Goal: Task Accomplishment & Management: Manage account settings

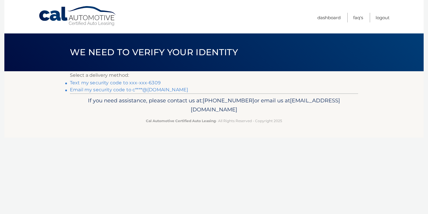
click at [108, 83] on link "Text my security code to xxx-xxx-6309" at bounding box center [115, 83] width 91 height 6
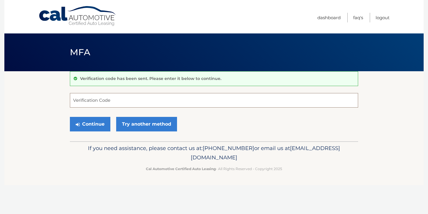
click at [85, 101] on input "Verification Code" at bounding box center [214, 100] width 288 height 15
type input "329040"
click at [94, 126] on button "Continue" at bounding box center [90, 124] width 40 height 15
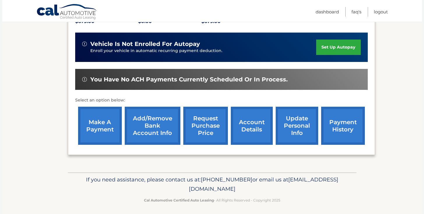
scroll to position [138, 0]
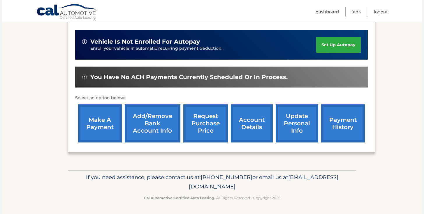
click at [100, 121] on link "make a payment" at bounding box center [100, 124] width 44 height 38
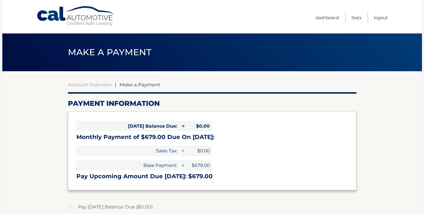
select select "NWIzY2I5MDEtZjg3MS00MTM2LTk5MmQtYTE0ZDg2NmM1YzIx"
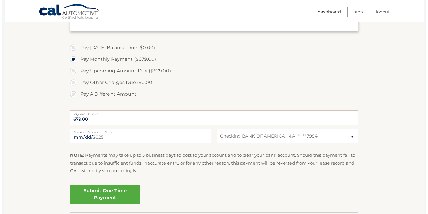
scroll to position [161, 0]
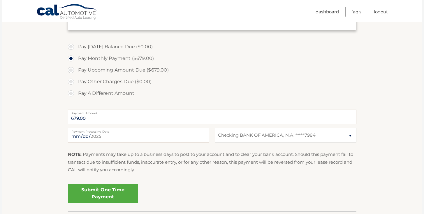
click at [112, 193] on link "Submit One Time Payment" at bounding box center [103, 193] width 70 height 19
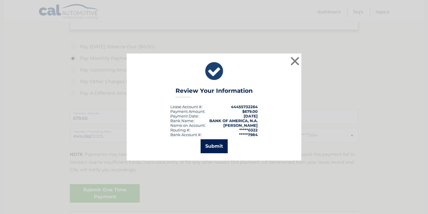
click at [212, 145] on button "Submit" at bounding box center [214, 147] width 27 height 14
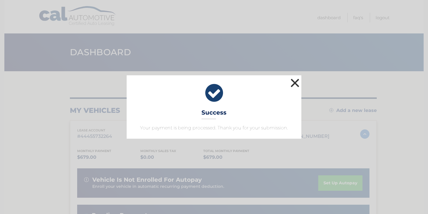
click at [296, 80] on button "×" at bounding box center [295, 83] width 12 height 12
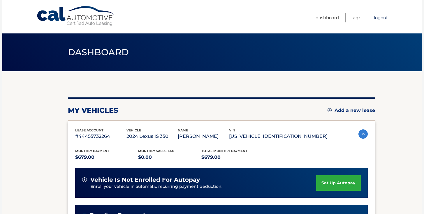
click at [383, 17] on link "Logout" at bounding box center [381, 18] width 14 height 10
